Goal: Information Seeking & Learning: Learn about a topic

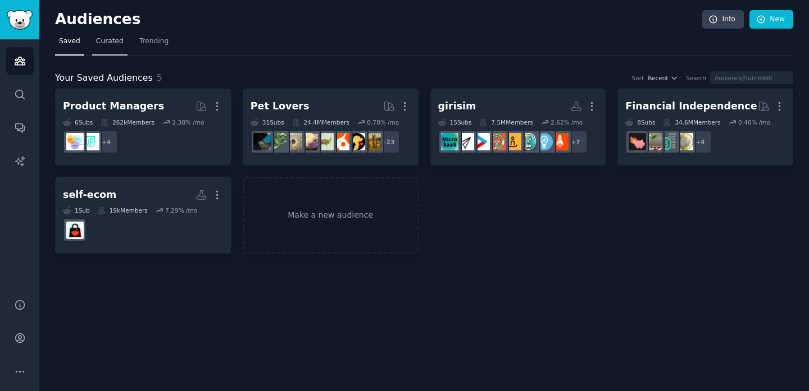
click at [98, 36] on link "Curated" at bounding box center [109, 44] width 35 height 23
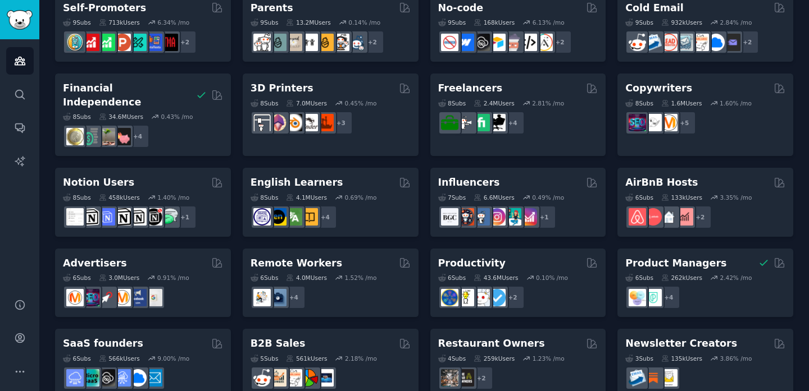
scroll to position [507, 0]
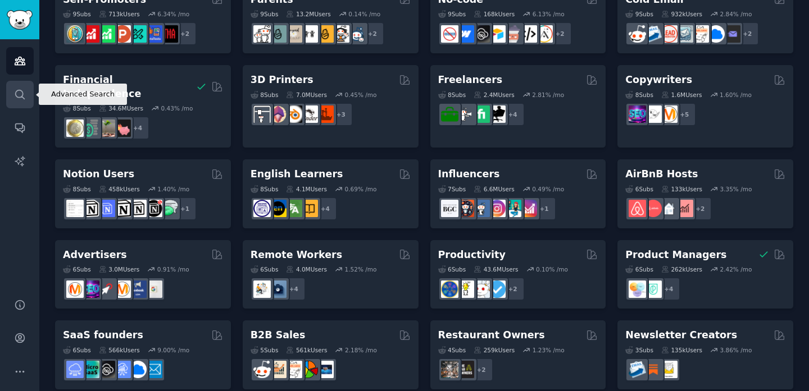
click at [19, 97] on icon "Sidebar" at bounding box center [20, 95] width 12 height 12
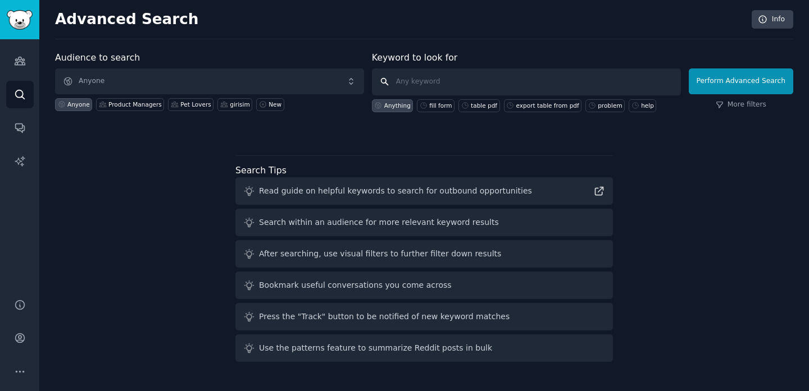
click at [461, 84] on input "text" at bounding box center [526, 82] width 309 height 27
type input "hate"
click at [771, 88] on button "Perform Advanced Search" at bounding box center [741, 82] width 104 height 26
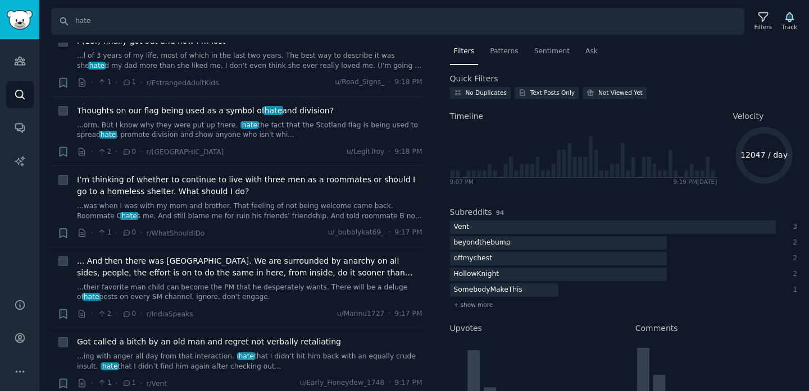
scroll to position [449, 0]
click at [206, 27] on input "hate" at bounding box center [397, 21] width 693 height 27
type input "newsletter"
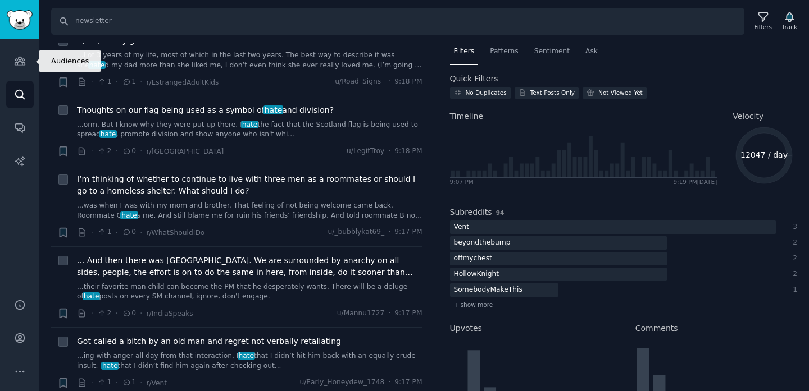
click at [6, 48] on div "Audiences Search Conversations AI Reports" at bounding box center [19, 162] width 39 height 246
click at [17, 60] on icon "Sidebar" at bounding box center [20, 61] width 10 height 8
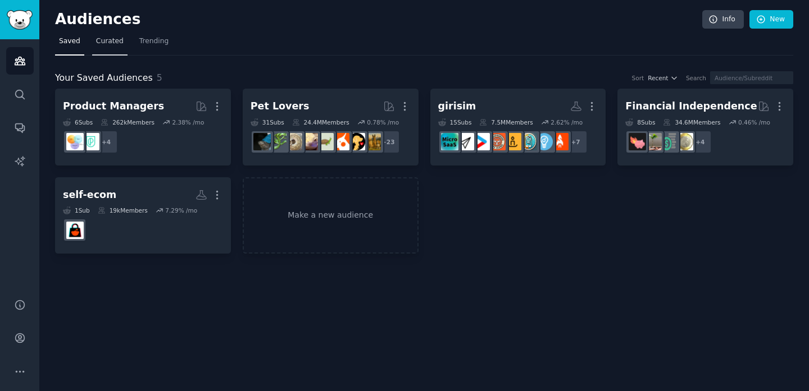
click at [106, 38] on span "Curated" at bounding box center [110, 42] width 28 height 10
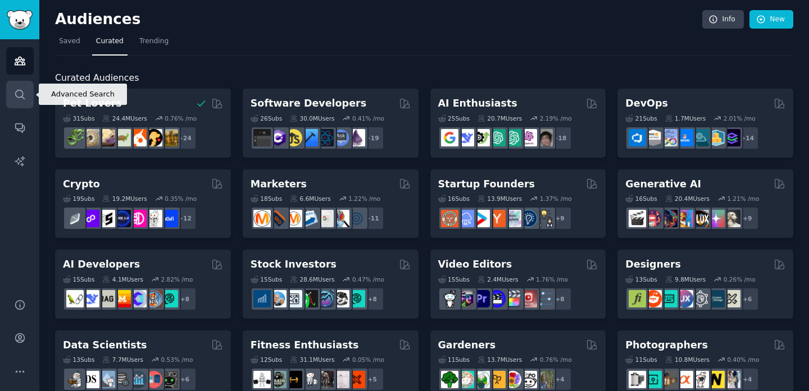
click at [15, 101] on link "Search" at bounding box center [20, 95] width 28 height 28
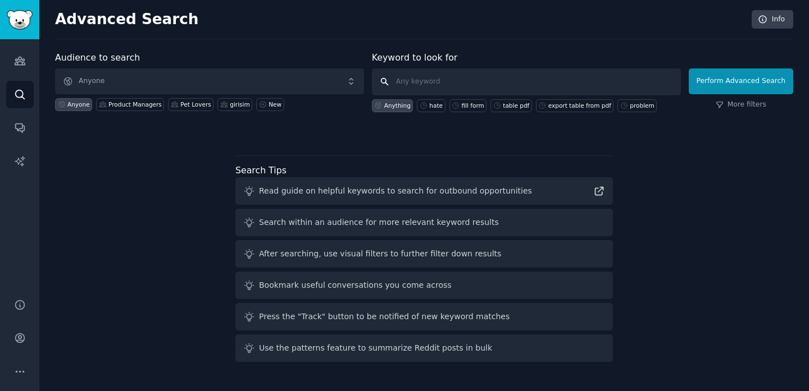
click at [438, 86] on input "text" at bounding box center [526, 82] width 309 height 27
type input "newsletter missing"
click button "Perform Advanced Search" at bounding box center [741, 82] width 104 height 26
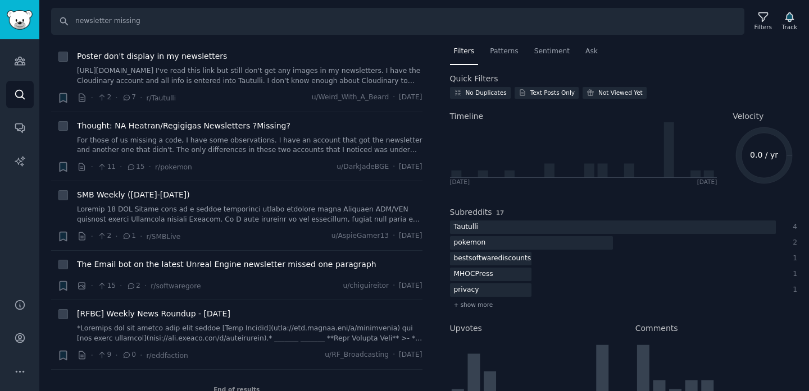
scroll to position [1097, 0]
